Goal: Task Accomplishment & Management: Use online tool/utility

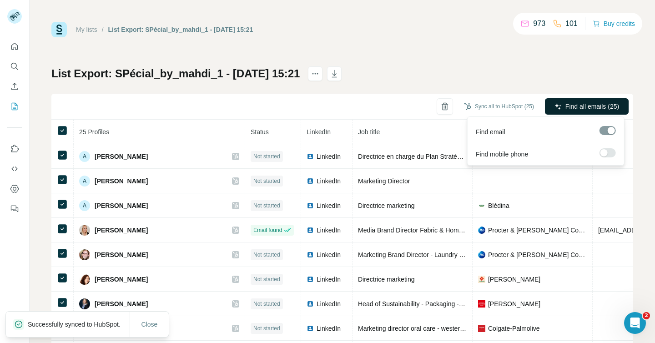
click at [582, 108] on span "Find all emails (25)" at bounding box center [593, 106] width 54 height 9
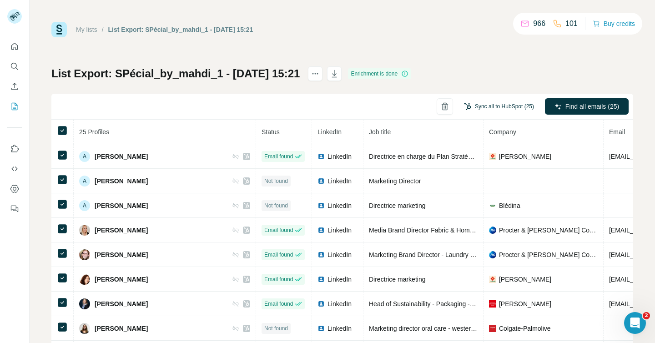
click at [505, 107] on button "Sync all to HubSpot (25)" at bounding box center [499, 107] width 83 height 14
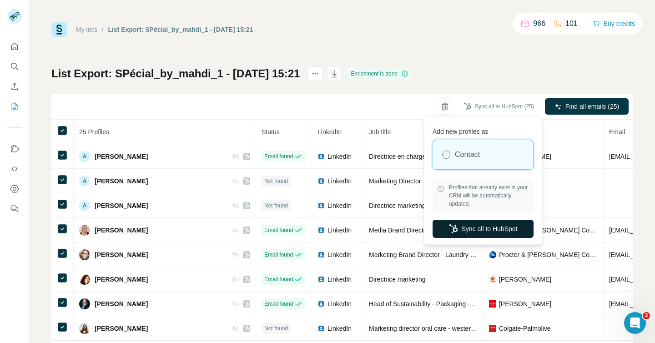
click at [483, 232] on button "Sync all to HubSpot" at bounding box center [483, 229] width 101 height 18
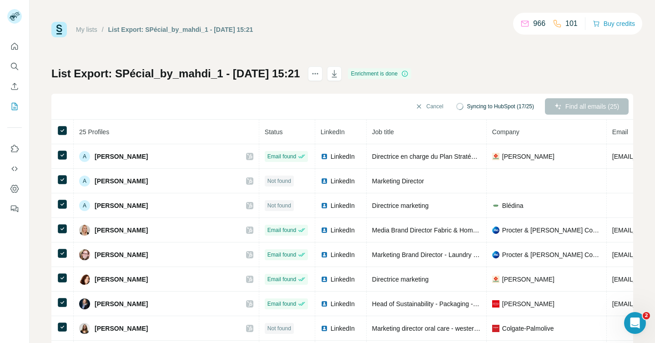
click at [450, 27] on div "My lists / List Export: SPécial_by_mahdi_1 - 24/09/2025 15:21 966 101 Buy credi…" at bounding box center [342, 29] width 582 height 15
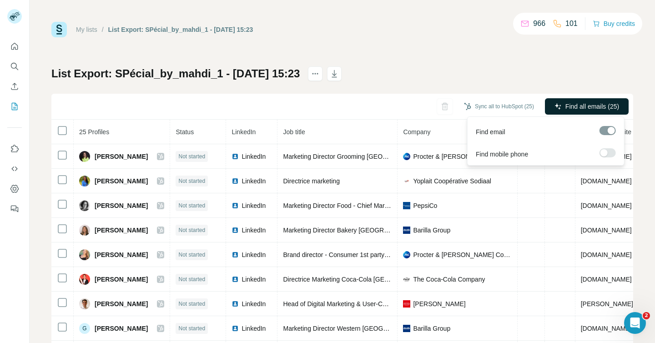
click at [571, 107] on span "Find all emails (25)" at bounding box center [593, 106] width 54 height 9
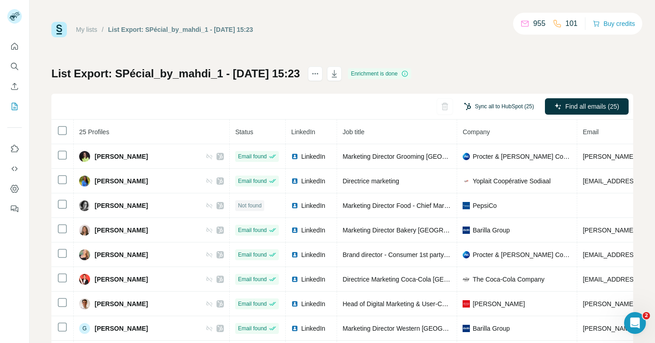
click at [520, 104] on button "Sync all to HubSpot (25)" at bounding box center [499, 107] width 83 height 14
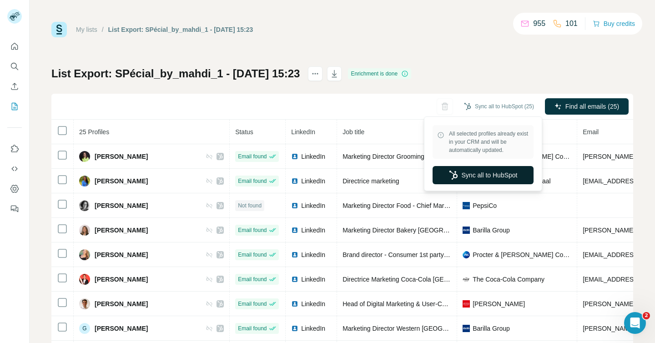
click at [471, 176] on button "Sync all to HubSpot" at bounding box center [483, 175] width 101 height 18
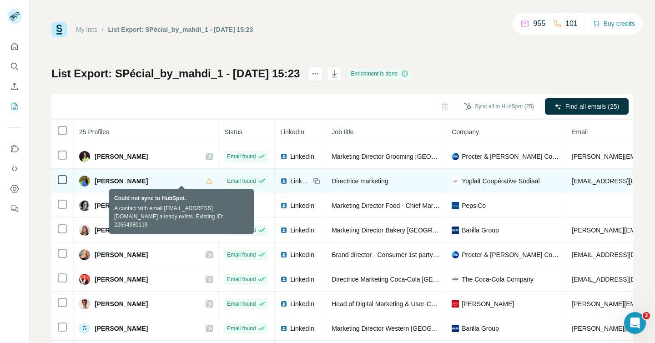
click at [206, 182] on icon at bounding box center [209, 180] width 7 height 7
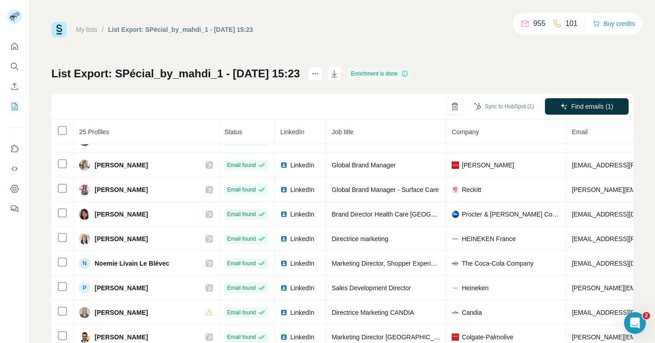
scroll to position [399, 0]
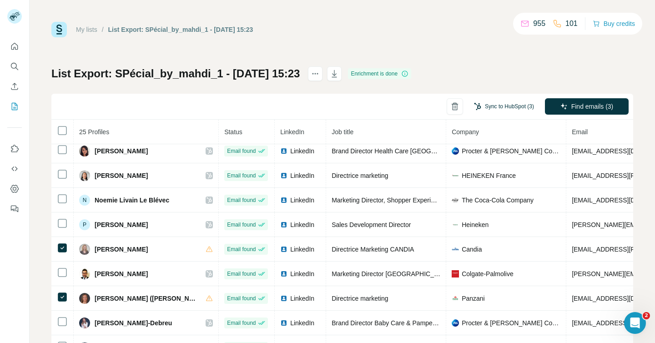
click at [502, 103] on button "Sync to HubSpot (3)" at bounding box center [504, 107] width 73 height 14
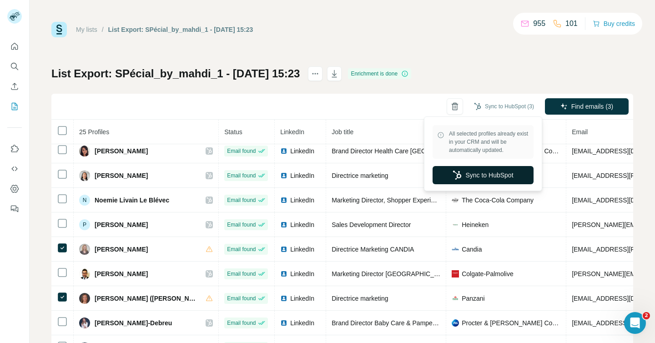
click at [496, 171] on button "Sync to HubSpot" at bounding box center [483, 175] width 101 height 18
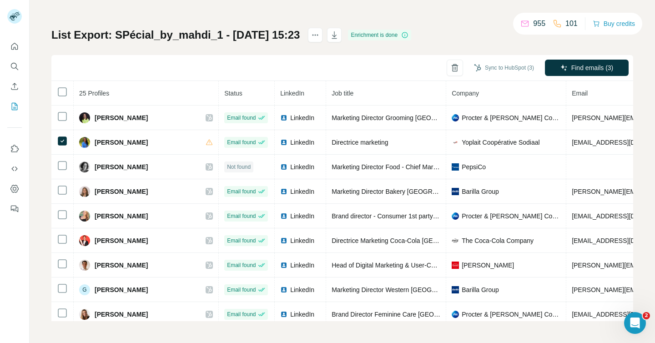
scroll to position [0, 0]
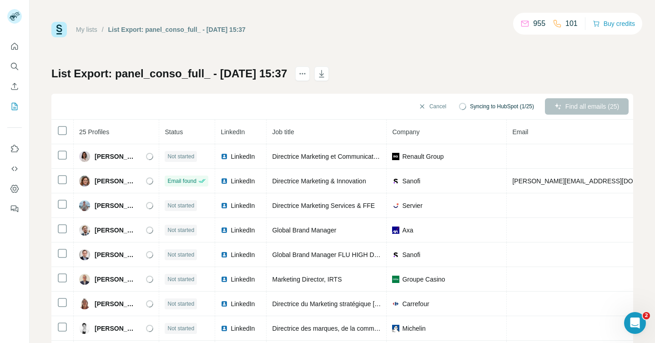
click at [312, 64] on div "My lists / List Export: panel_conso_full_ - [DATE] 15:37 955 101 Buy credits Li…" at bounding box center [342, 191] width 582 height 338
